Goal: Information Seeking & Learning: Find specific page/section

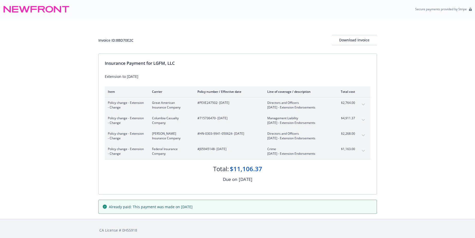
click at [363, 134] on button "expand content" at bounding box center [363, 135] width 8 height 8
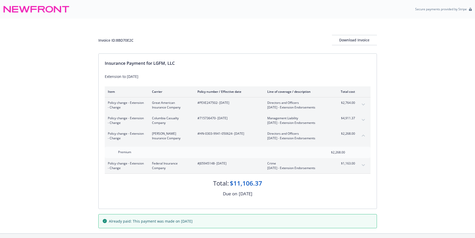
click at [363, 106] on button "expand content" at bounding box center [363, 104] width 8 height 8
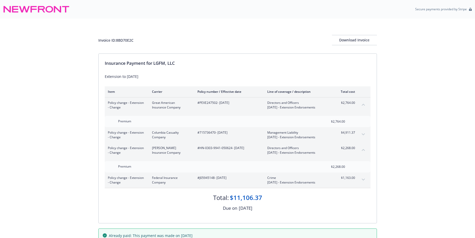
click at [363, 106] on button "collapse content" at bounding box center [363, 104] width 8 height 8
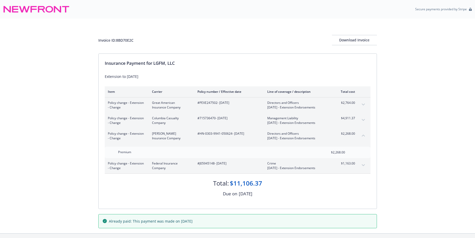
click at [362, 119] on button "expand content" at bounding box center [363, 120] width 8 height 8
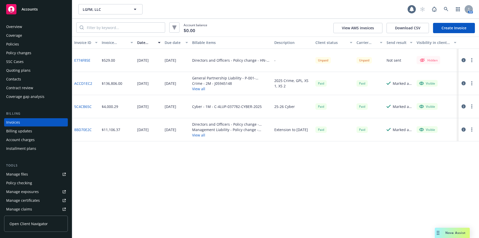
click at [13, 43] on div "Policies" at bounding box center [12, 44] width 13 height 8
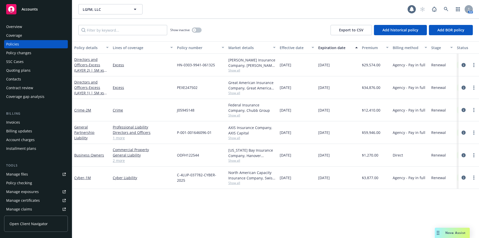
click at [13, 124] on div "Invoices" at bounding box center [13, 122] width 14 height 8
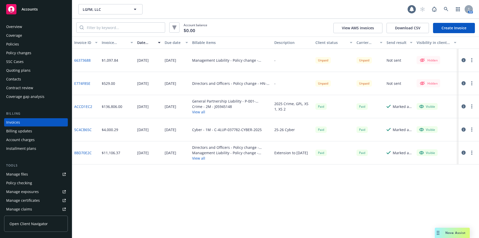
click at [84, 83] on link "E774F85E" at bounding box center [82, 83] width 16 height 5
click at [474, 84] on button "button" at bounding box center [472, 83] width 6 height 6
click at [435, 94] on link "Edit invoice" at bounding box center [441, 94] width 65 height 10
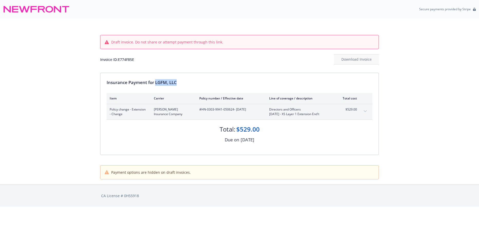
drag, startPoint x: 156, startPoint y: 81, endPoint x: 187, endPoint y: 82, distance: 31.1
click at [187, 82] on div "Insurance Payment for LGFM, LLC" at bounding box center [240, 82] width 266 height 7
drag, startPoint x: 187, startPoint y: 82, endPoint x: 176, endPoint y: 82, distance: 11.3
copy div "LGFM, LLC"
drag, startPoint x: 201, startPoint y: 109, endPoint x: 234, endPoint y: 111, distance: 33.7
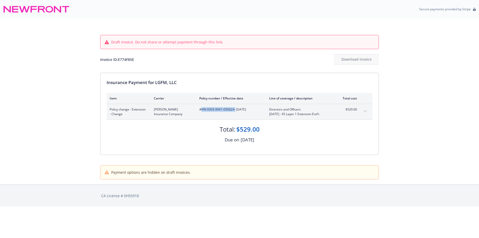
click at [234, 111] on span "#HN-0303-9941-050624 - [DATE]" at bounding box center [230, 109] width 62 height 5
copy span "HN-0303-9941-050624"
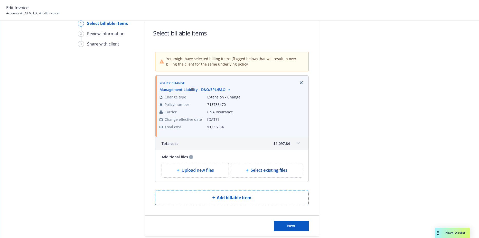
scroll to position [40, 0]
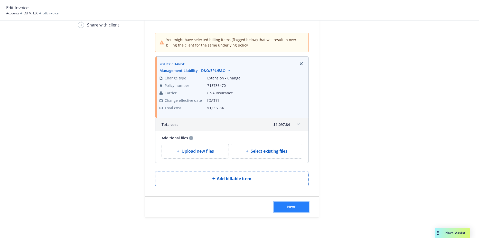
click at [292, 211] on button "Next" at bounding box center [291, 207] width 35 height 10
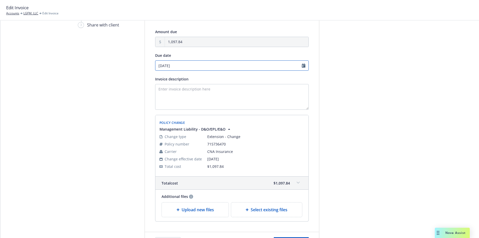
click at [190, 67] on input "[DATE]" at bounding box center [232, 65] width 154 height 10
select select "September"
select select "2025"
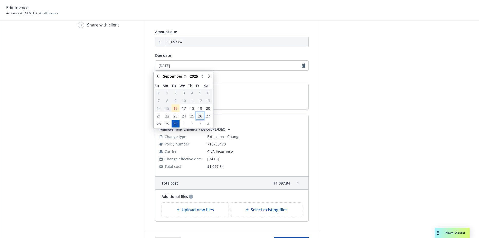
click at [200, 115] on span "26" at bounding box center [200, 115] width 4 height 5
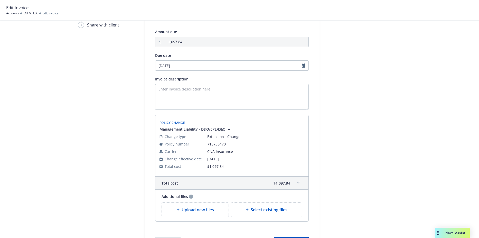
type input "09/26/2025"
click at [187, 93] on textarea "Invoice description" at bounding box center [232, 97] width 154 height 26
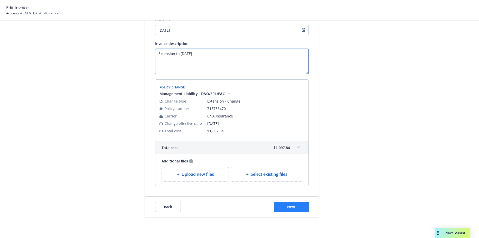
type textarea "Extension to [DATE]"
click at [290, 205] on span "Next" at bounding box center [291, 206] width 8 height 5
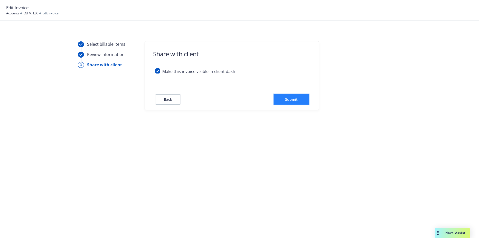
click at [301, 101] on button "Submit" at bounding box center [291, 99] width 35 height 10
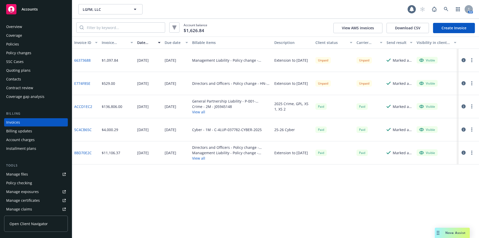
click at [88, 61] on link "66373688" at bounding box center [82, 60] width 16 height 5
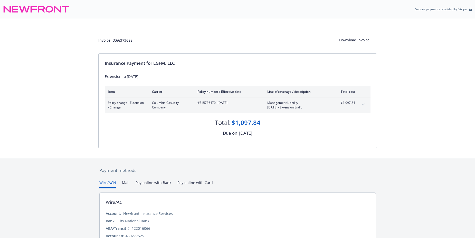
click at [201, 101] on span "#715736470 - [DATE]" at bounding box center [229, 102] width 62 height 5
copy span "715736470"
click at [362, 102] on button "expand content" at bounding box center [363, 104] width 8 height 8
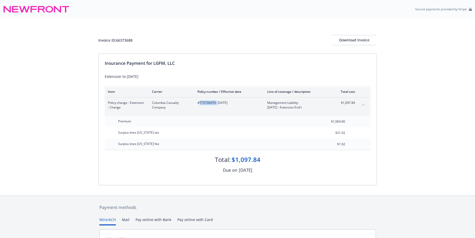
click at [362, 102] on button "collapse content" at bounding box center [363, 104] width 8 height 8
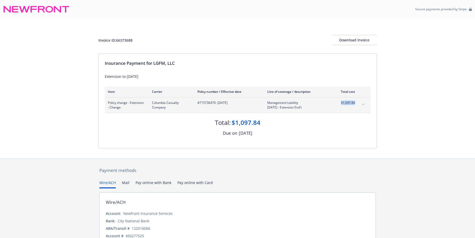
drag, startPoint x: 337, startPoint y: 102, endPoint x: 354, endPoint y: 102, distance: 17.0
click at [354, 102] on span "$1,097.84" at bounding box center [345, 102] width 19 height 5
copy span "$1,097.84"
drag, startPoint x: 133, startPoint y: 41, endPoint x: 101, endPoint y: 40, distance: 32.1
click at [101, 40] on div "Invoice ID: 66373688 Download Invoice" at bounding box center [237, 40] width 279 height 10
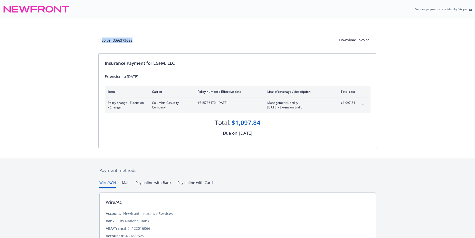
drag, startPoint x: 101, startPoint y: 40, endPoint x: 135, endPoint y: 42, distance: 34.0
click at [135, 42] on div "Invoice ID: 66373688 Download Invoice" at bounding box center [237, 40] width 279 height 10
drag, startPoint x: 136, startPoint y: 40, endPoint x: 89, endPoint y: 40, distance: 47.3
click at [89, 40] on div "Invoice ID: 66373688 Download Invoice Insurance Payment for LGFM, LLC Extension…" at bounding box center [237, 88] width 475 height 140
drag, startPoint x: 89, startPoint y: 40, endPoint x: 117, endPoint y: 41, distance: 28.3
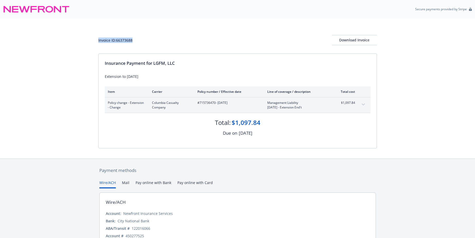
copy div "Invoice ID: 66373688"
click at [338, 44] on button "Download Invoice" at bounding box center [354, 40] width 45 height 10
drag, startPoint x: 143, startPoint y: 42, endPoint x: 84, endPoint y: 41, distance: 59.1
click at [84, 41] on div "Invoice ID: E774F85E Download Invoice Insurance Payment for LGFM, LLC Extension…" at bounding box center [237, 88] width 475 height 140
drag, startPoint x: 84, startPoint y: 41, endPoint x: 113, endPoint y: 36, distance: 28.8
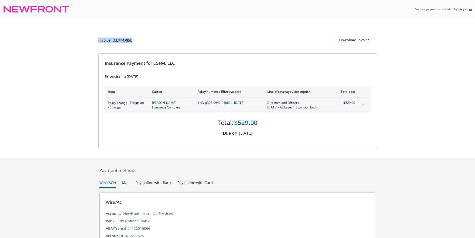
copy div "Invoice ID: E774F85E"
click at [346, 39] on div "Download Invoice" at bounding box center [354, 40] width 45 height 10
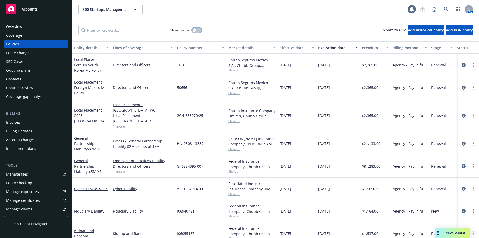
click at [196, 28] on button "button" at bounding box center [197, 29] width 10 height 5
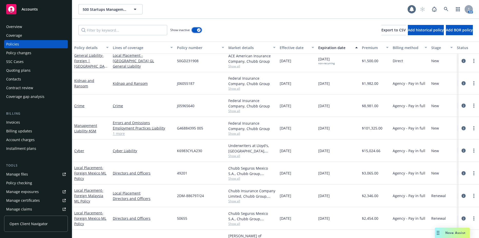
scroll to position [360, 0]
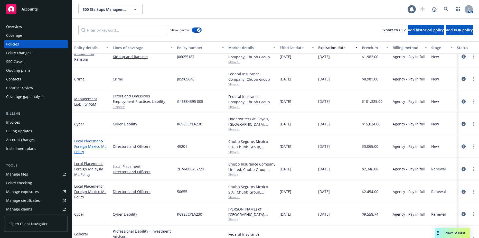
click at [84, 146] on span "- Foreign Mexico ML Policy" at bounding box center [90, 146] width 32 height 16
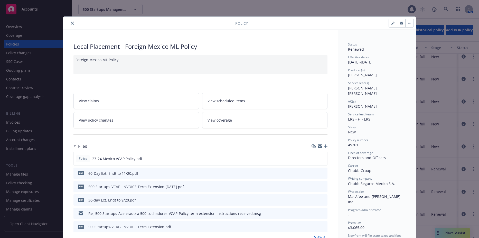
click at [71, 23] on icon "close" at bounding box center [72, 23] width 3 height 3
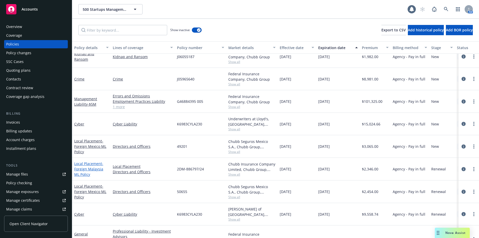
click at [95, 168] on span "- Foreign Malaysia ML Policy" at bounding box center [88, 169] width 29 height 16
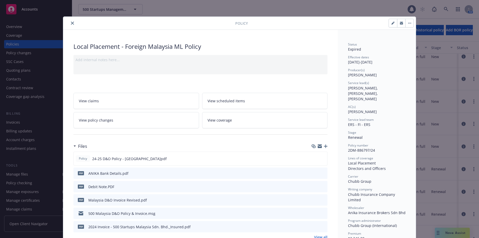
click at [71, 25] on button "close" at bounding box center [72, 23] width 6 height 6
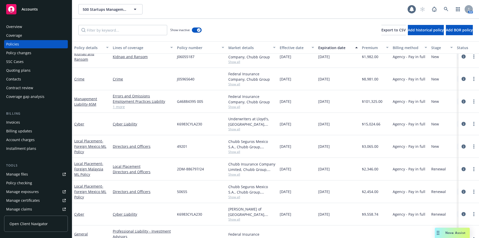
click at [91, 194] on div "Local Placement - Foreign Mexico ML Policy" at bounding box center [91, 191] width 34 height 16
click at [92, 189] on span "- Foreign Mexico ML Policy" at bounding box center [90, 192] width 32 height 16
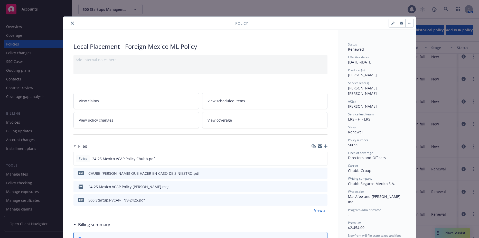
click at [71, 24] on icon "close" at bounding box center [72, 23] width 3 height 3
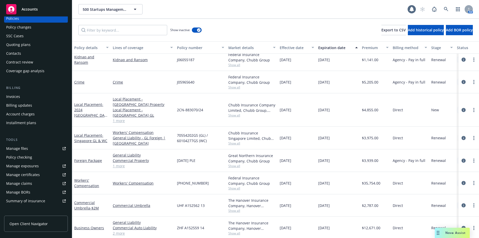
scroll to position [565, 0]
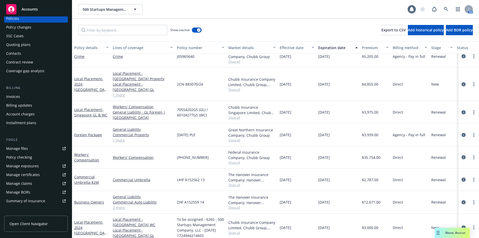
click at [118, 137] on link "1 more" at bounding box center [143, 139] width 60 height 5
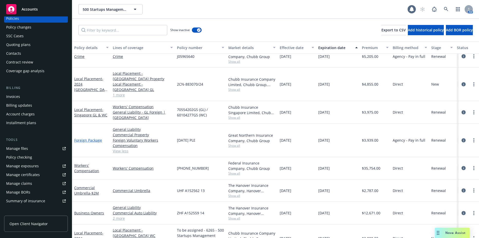
click at [84, 138] on link "Foreign Package" at bounding box center [88, 140] width 28 height 5
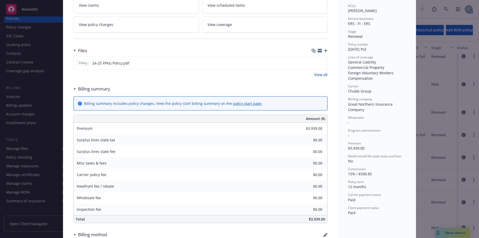
scroll to position [103, 0]
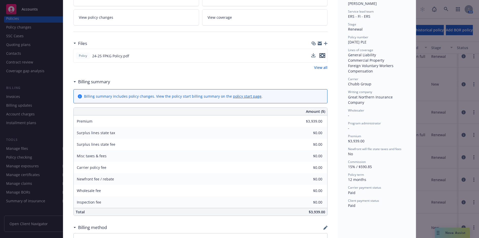
click at [321, 57] on icon "preview file" at bounding box center [322, 56] width 5 height 4
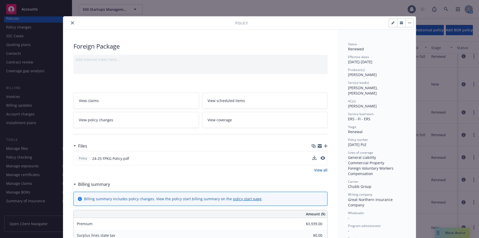
scroll to position [0, 0]
click at [71, 23] on icon "close" at bounding box center [72, 23] width 3 height 3
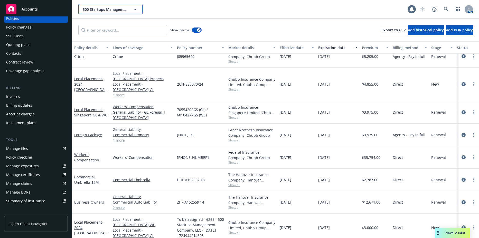
click at [97, 11] on span "500 Startups Management Company, LLC" at bounding box center [105, 9] width 44 height 5
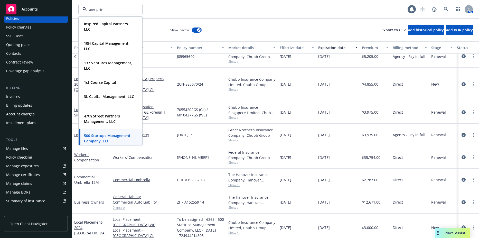
type input "one prime"
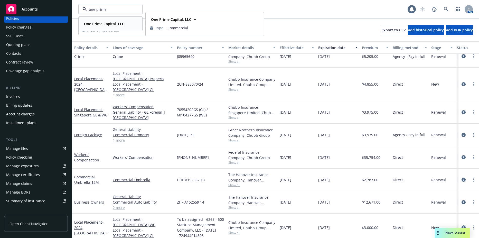
click at [93, 20] on div "One Prime Capital, LLC" at bounding box center [103, 23] width 43 height 7
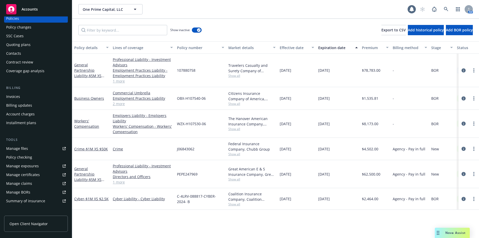
click at [194, 24] on div "Show inactive Export to CSV Add historical policy Add BOR policy" at bounding box center [275, 30] width 407 height 23
click at [196, 26] on div "Show inactive" at bounding box center [185, 30] width 31 height 10
click at [202, 36] on div "Show inactive Export to CSV Add historical policy Add BOR policy" at bounding box center [275, 30] width 407 height 23
click at [201, 30] on button "button" at bounding box center [197, 29] width 10 height 5
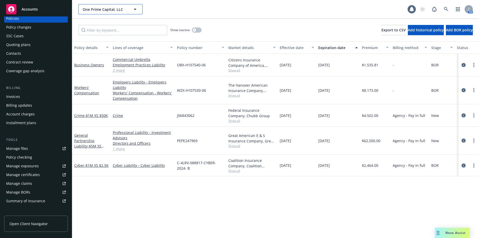
click at [104, 7] on span "One Prime Capital, LLC" at bounding box center [105, 9] width 44 height 5
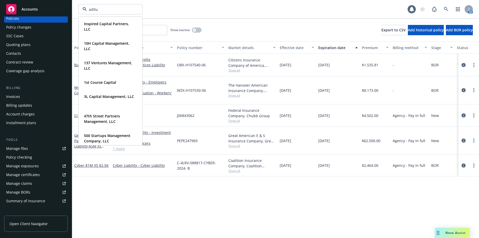
type input "aditum"
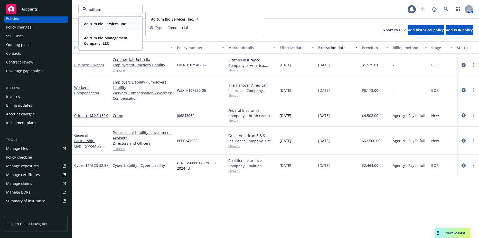
click at [97, 26] on strong "Aditum Bio Services, Inc." at bounding box center [105, 23] width 43 height 5
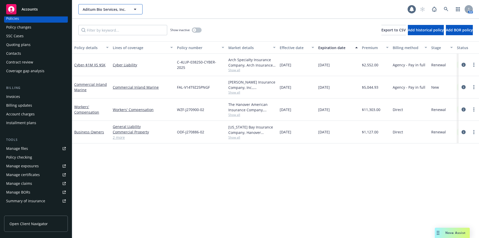
click at [98, 12] on button "Aditum Bio Services, Inc." at bounding box center [110, 9] width 64 height 10
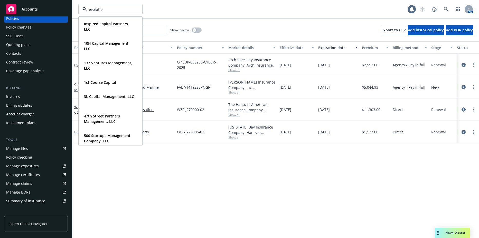
type input "evolution"
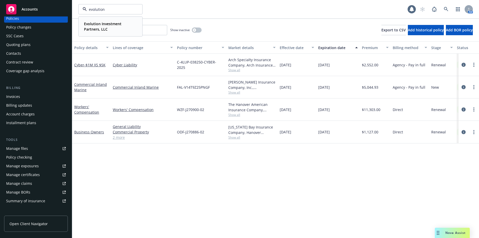
click at [93, 19] on div "Evolution Investment Partners, LLC Type Commercial" at bounding box center [110, 26] width 63 height 19
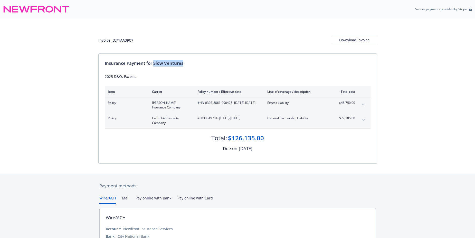
drag, startPoint x: 154, startPoint y: 61, endPoint x: 190, endPoint y: 66, distance: 36.9
click at [190, 66] on div "Insurance Payment for Slow Ventures" at bounding box center [238, 63] width 266 height 7
drag, startPoint x: 190, startPoint y: 66, endPoint x: 172, endPoint y: 64, distance: 18.1
copy div "Slow Ventures"
click at [200, 102] on span "#HN-0303-8861-090425 - [DATE]-[DATE]" at bounding box center [229, 102] width 62 height 5
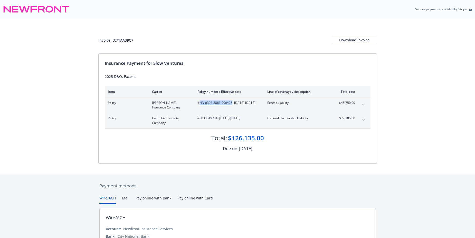
drag, startPoint x: 200, startPoint y: 102, endPoint x: 232, endPoint y: 104, distance: 31.9
click at [232, 104] on span "#HN-0303-8861-090425 - [DATE]-[DATE]" at bounding box center [229, 102] width 62 height 5
drag, startPoint x: 232, startPoint y: 104, endPoint x: 223, endPoint y: 102, distance: 8.9
copy span "HN-0303-8861-090425"
click at [200, 120] on span "#8033849731 - [DATE]-[DATE]" at bounding box center [229, 118] width 62 height 5
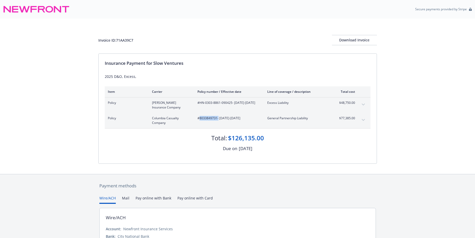
click at [200, 120] on span "#8033849731 - [DATE]-[DATE]" at bounding box center [229, 118] width 62 height 5
copy span "8033849731"
drag, startPoint x: 338, startPoint y: 102, endPoint x: 359, endPoint y: 102, distance: 21.1
click at [359, 102] on div "Policy [PERSON_NAME] Insurance Company #HN-0303-8861-090425 - [DATE]-[DATE] Exc…" at bounding box center [238, 104] width 266 height 15
drag, startPoint x: 359, startPoint y: 102, endPoint x: 357, endPoint y: 118, distance: 16.3
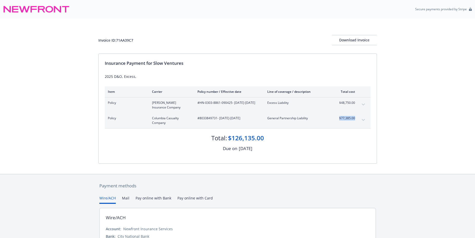
click at [357, 118] on div "Policy Columbia Casualty Company #8033849731 - [DATE]-[DATE] General Partnershi…" at bounding box center [238, 120] width 266 height 15
drag, startPoint x: 357, startPoint y: 118, endPoint x: 354, endPoint y: 118, distance: 3.3
click at [369, 127] on div "Policy Columbia Casualty Company #8033849731 - [DATE]-[DATE] General Partnershi…" at bounding box center [238, 120] width 266 height 15
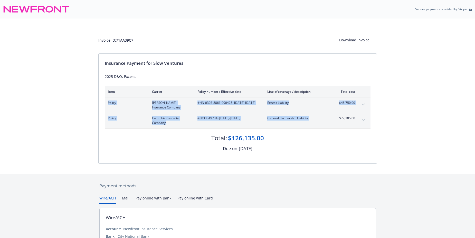
drag, startPoint x: 339, startPoint y: 120, endPoint x: 358, endPoint y: 119, distance: 19.3
click at [358, 119] on div "Policy Columbia Casualty Company #8033849731 - [DATE]-[DATE] General Partnershi…" at bounding box center [238, 120] width 266 height 15
drag, startPoint x: 358, startPoint y: 119, endPoint x: 349, endPoint y: 119, distance: 8.5
copy tbody "Policy [PERSON_NAME] Insurance Company #HN-0303-8861-090425 - [DATE]-[DATE] Exc…"
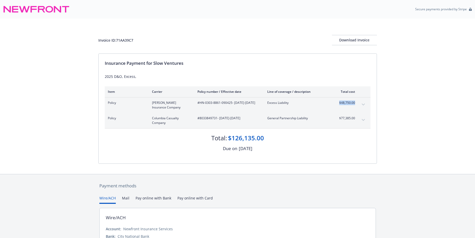
drag, startPoint x: 340, startPoint y: 102, endPoint x: 357, endPoint y: 103, distance: 17.5
click at [357, 103] on div "Policy [PERSON_NAME] Insurance Company #HN-0303-8861-090425 - [DATE]-[DATE] Exc…" at bounding box center [238, 104] width 266 height 15
copy span "$48,750.00"
drag, startPoint x: 154, startPoint y: 63, endPoint x: 187, endPoint y: 63, distance: 32.9
click at [187, 63] on div "Insurance Payment for Slow Ventures" at bounding box center [238, 63] width 266 height 7
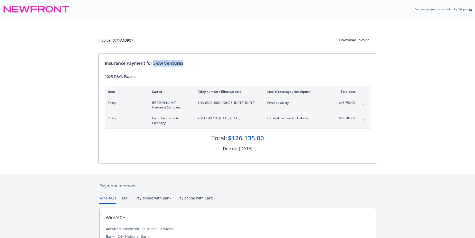
drag, startPoint x: 187, startPoint y: 63, endPoint x: 175, endPoint y: 63, distance: 11.8
copy div "Slow Ventures"
